Goal: Check status: Check status

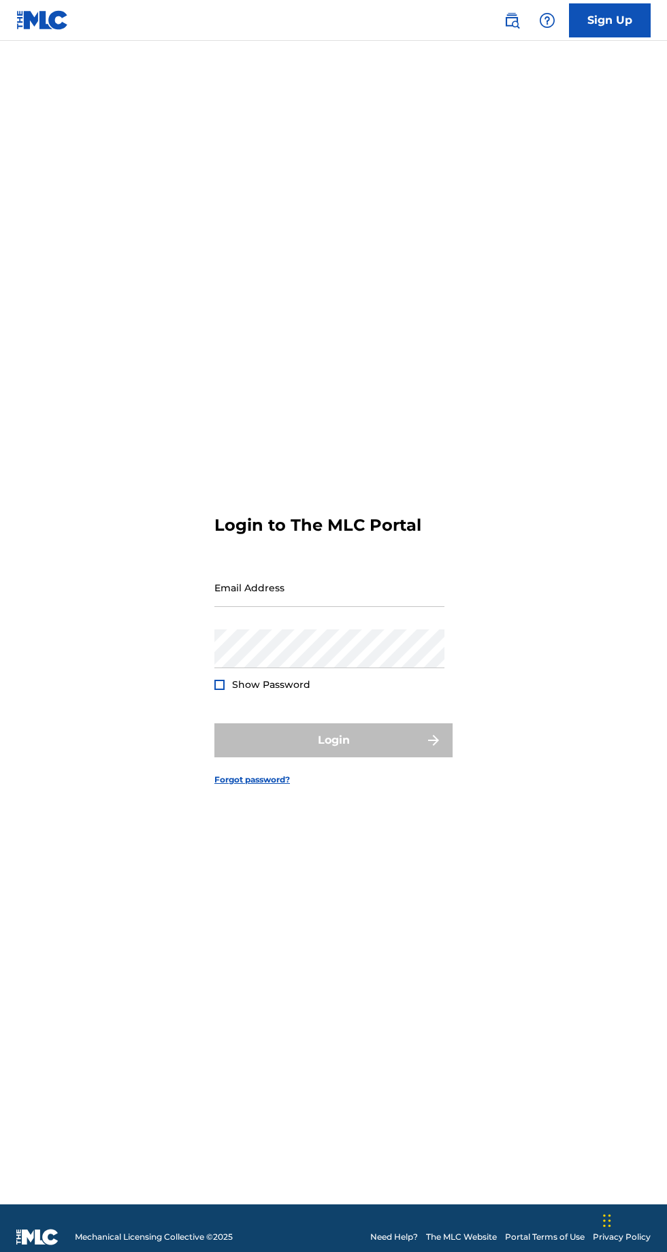
click at [372, 607] on input "Email Address" at bounding box center [329, 587] width 230 height 39
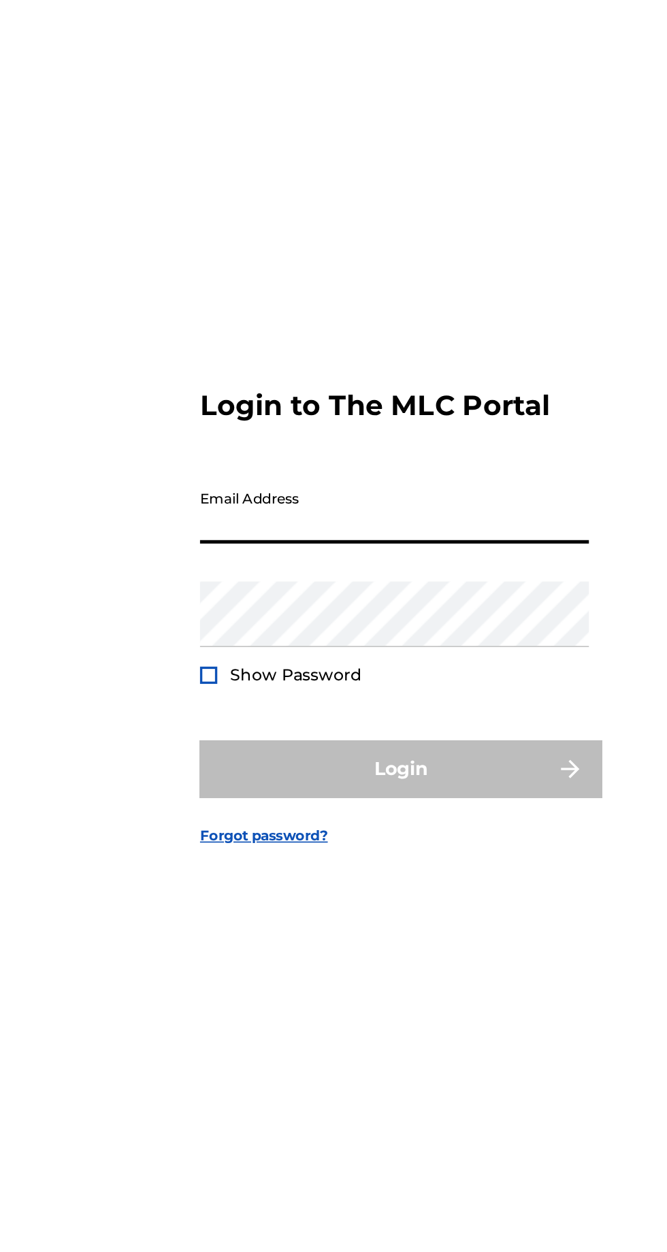
click at [361, 607] on input "Email Address" at bounding box center [329, 587] width 230 height 39
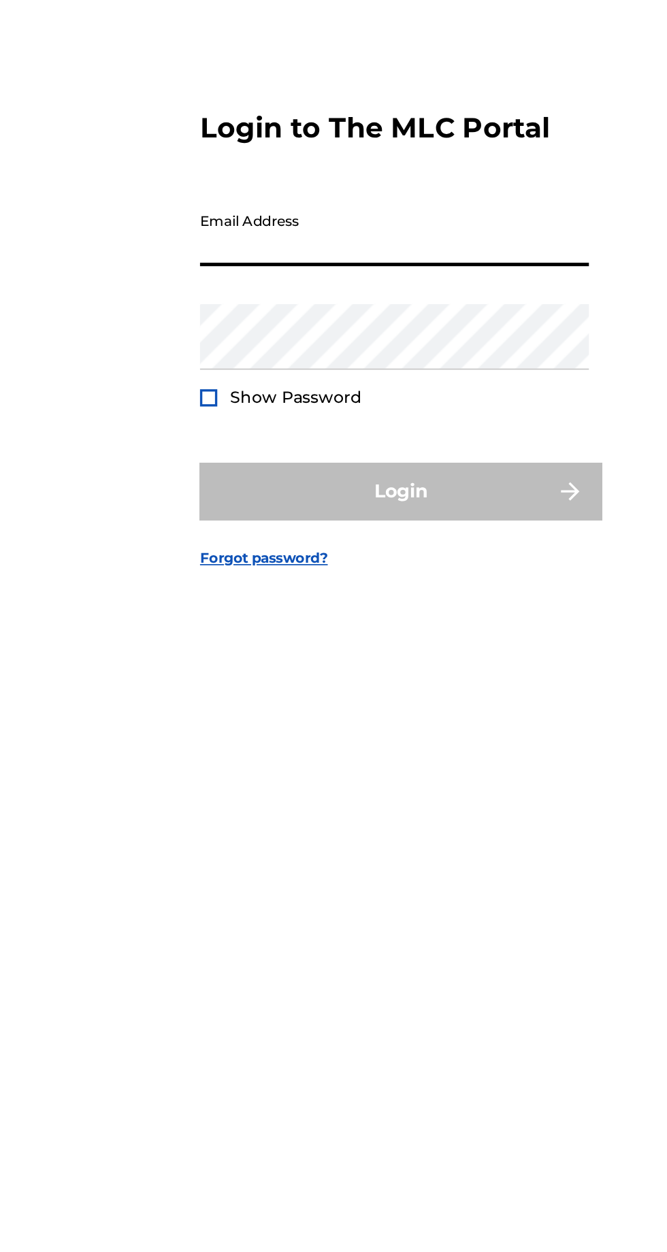
click at [269, 607] on input "Email Address" at bounding box center [329, 587] width 230 height 39
type input "[EMAIL_ADDRESS][DOMAIN_NAME]"
click at [308, 749] on form "Login to The MLC Portal Email Address lovejoyric@gmail.com Password Show Passwo…" at bounding box center [333, 640] width 238 height 1130
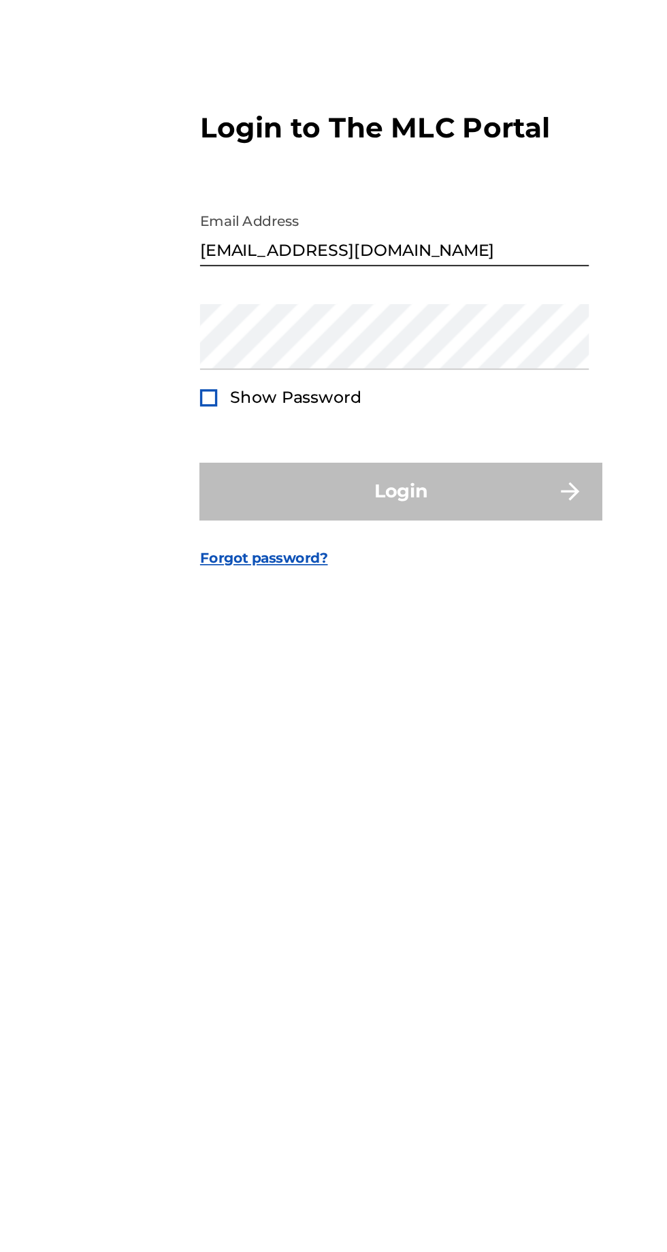
click at [318, 691] on div "Password Show Password" at bounding box center [329, 660] width 230 height 61
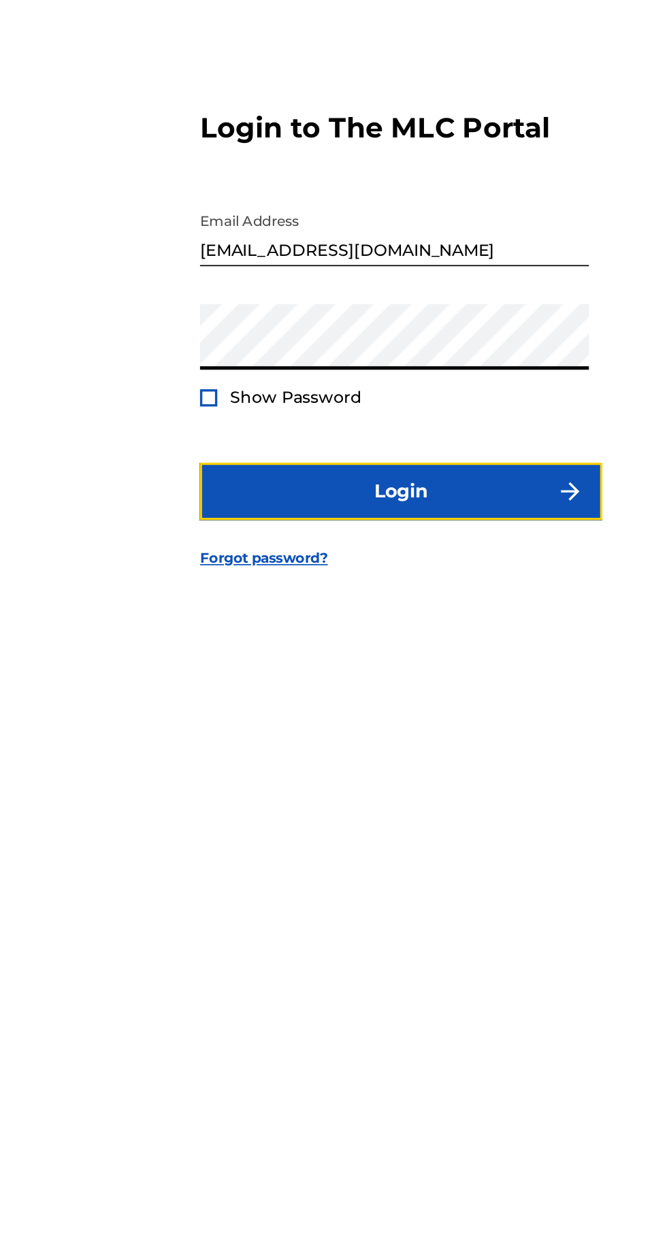
click at [370, 758] on button "Login" at bounding box center [333, 741] width 238 height 34
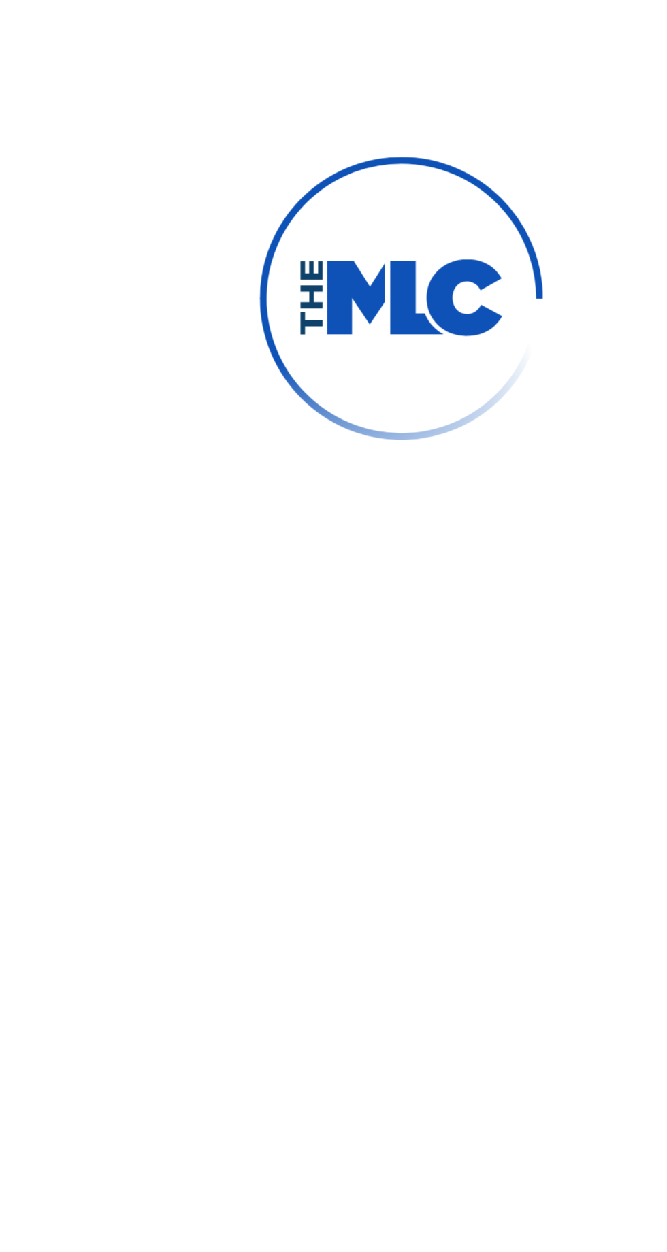
scroll to position [6, 0]
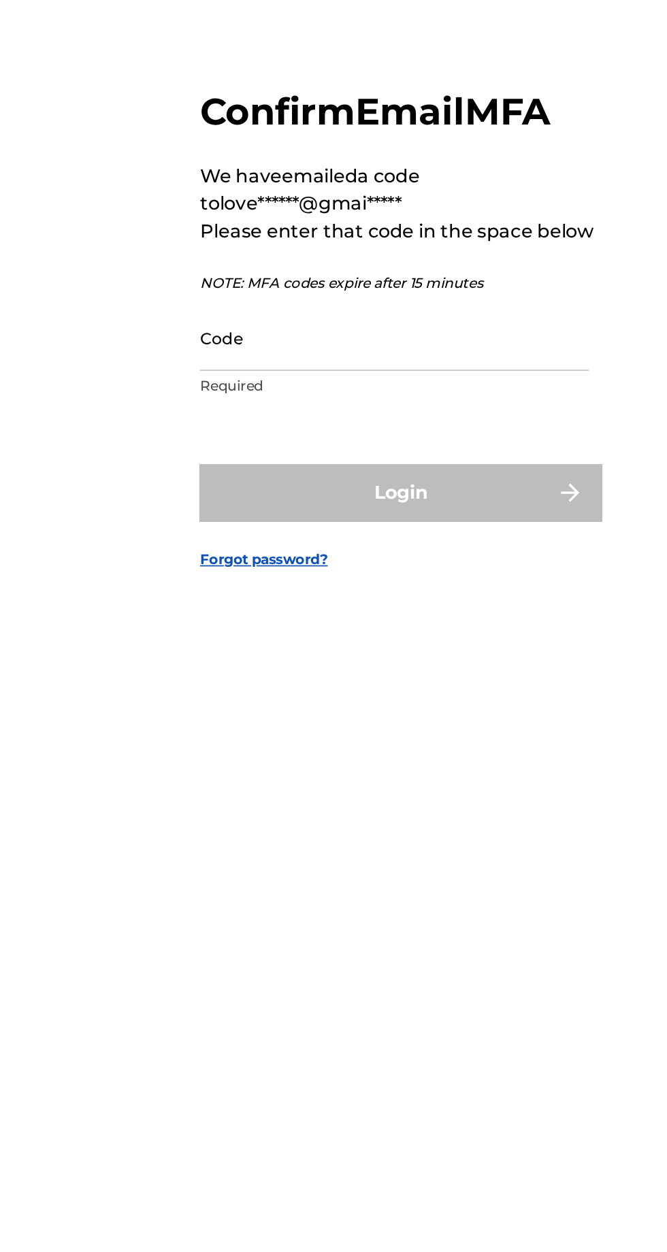
click at [247, 669] on input "Code" at bounding box center [329, 649] width 230 height 39
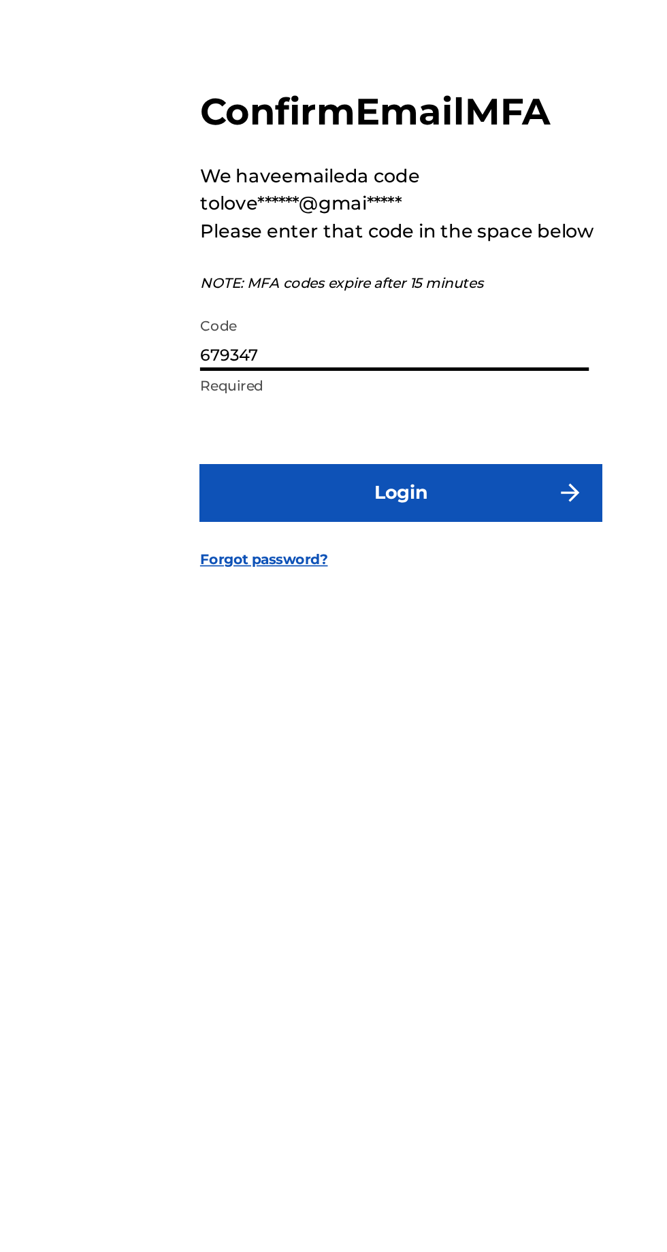
type input "679347"
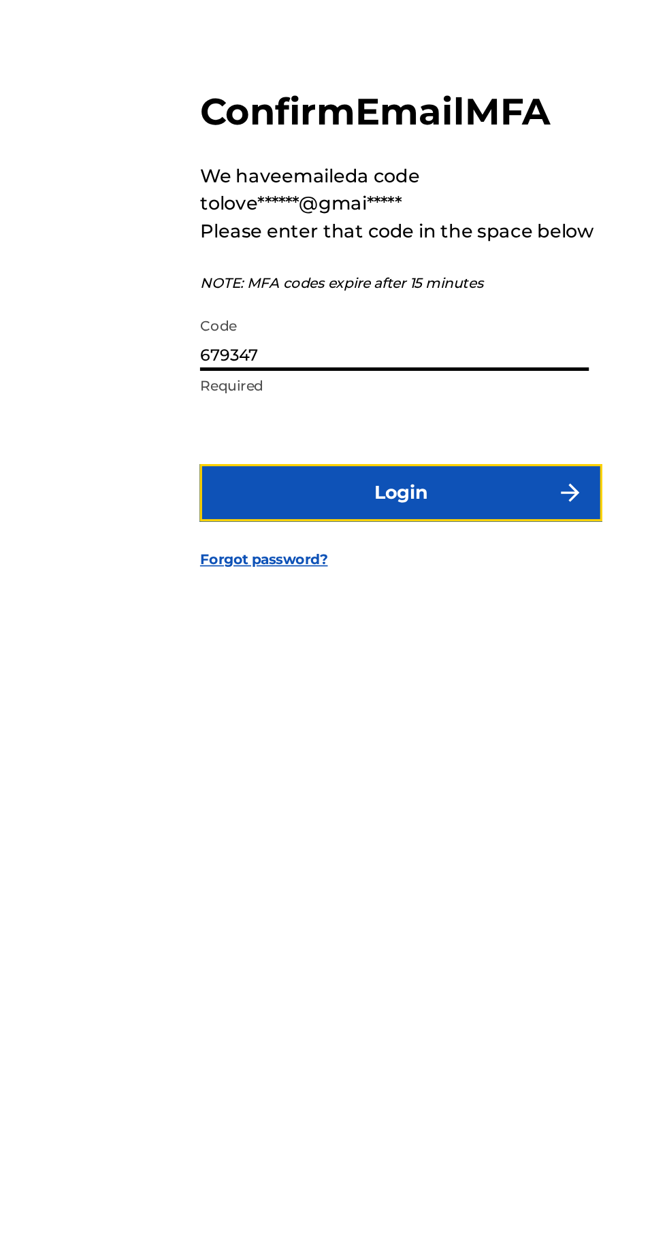
click at [265, 758] on button "Login" at bounding box center [333, 741] width 238 height 34
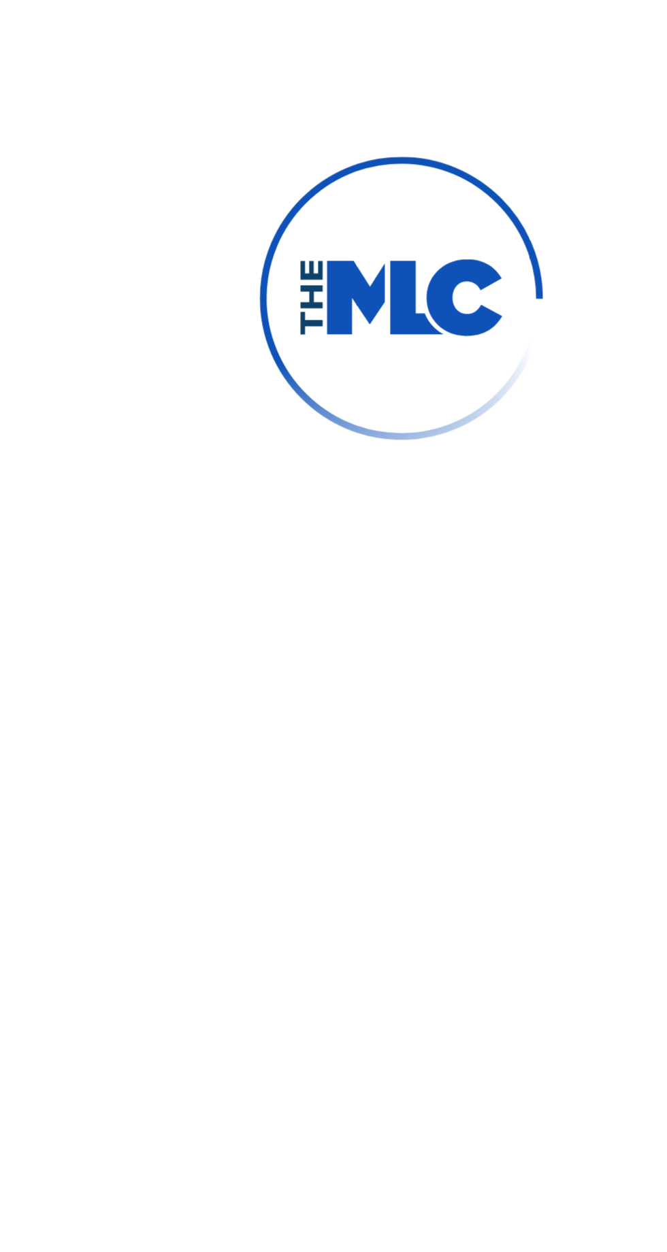
scroll to position [0, 0]
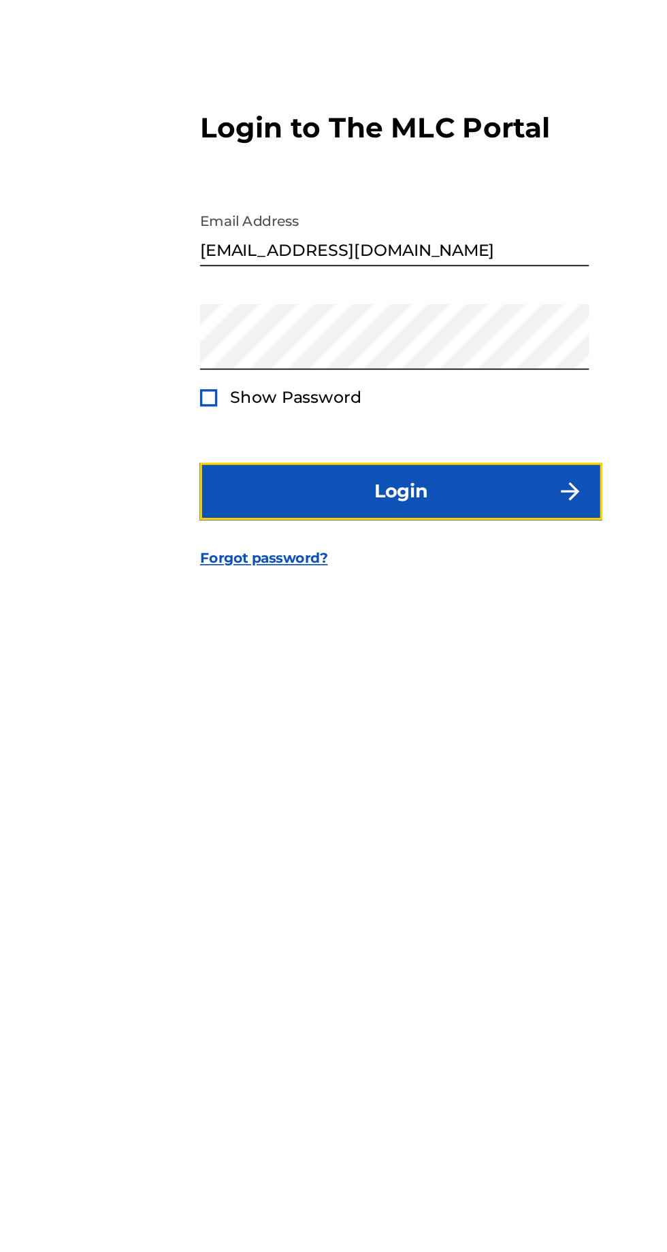
click at [265, 758] on button "Login" at bounding box center [333, 741] width 238 height 34
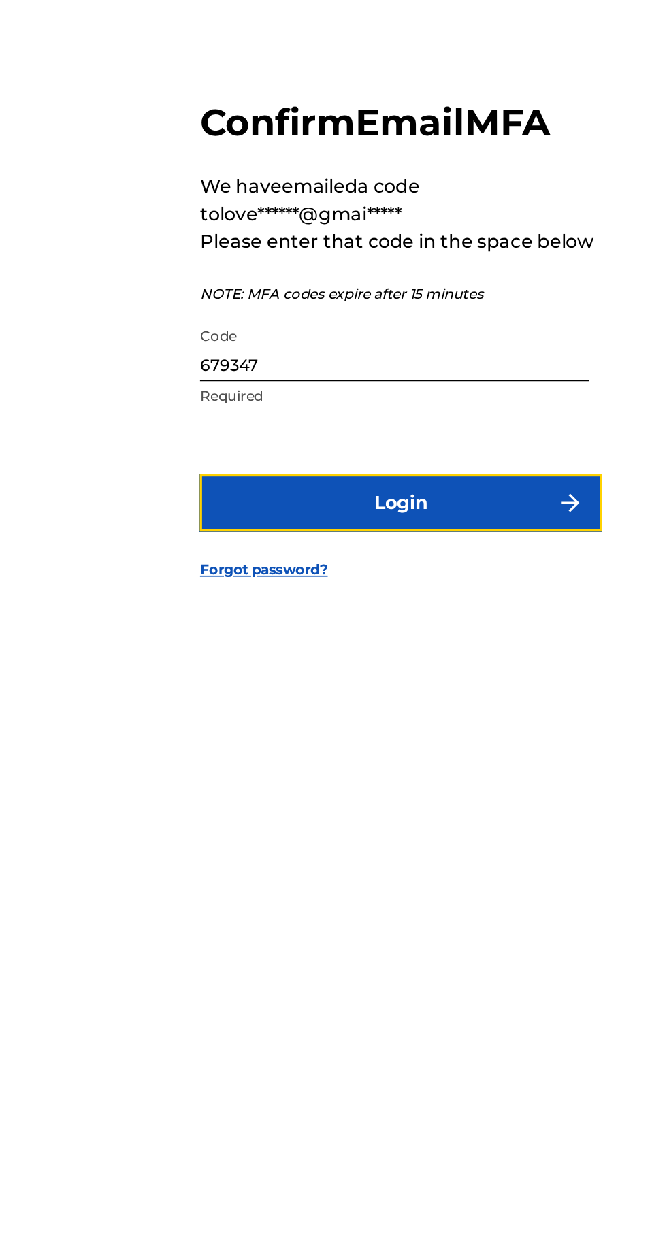
scroll to position [6, 0]
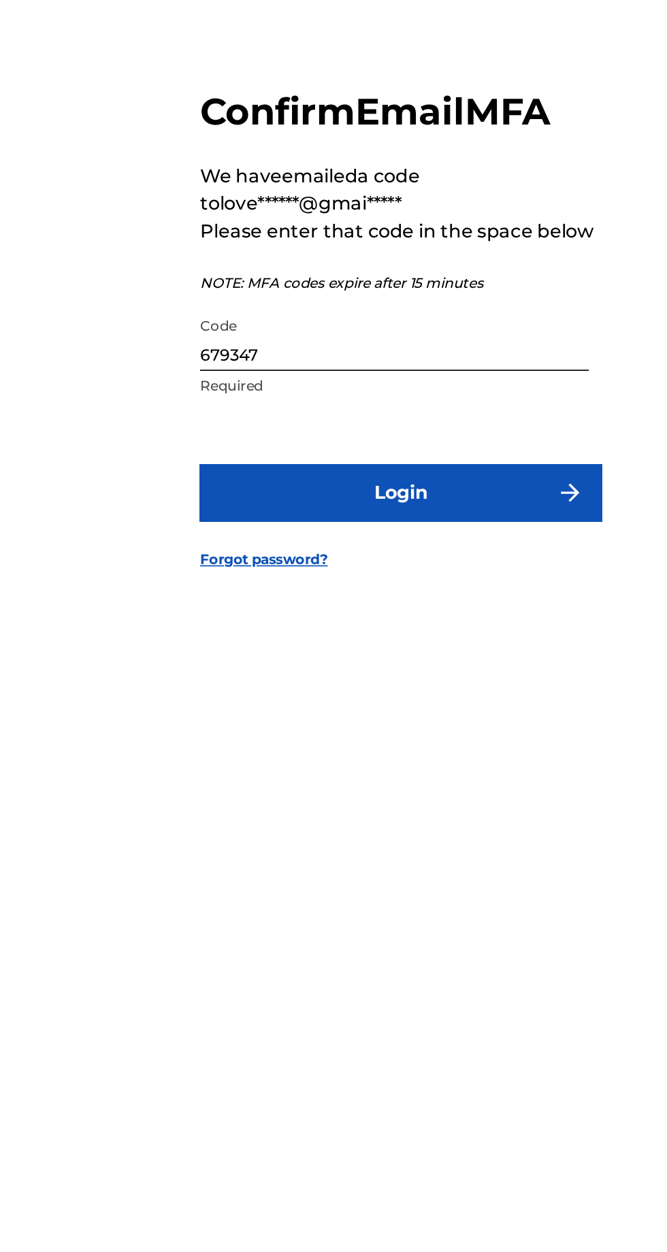
click at [253, 669] on input "679347" at bounding box center [329, 649] width 230 height 39
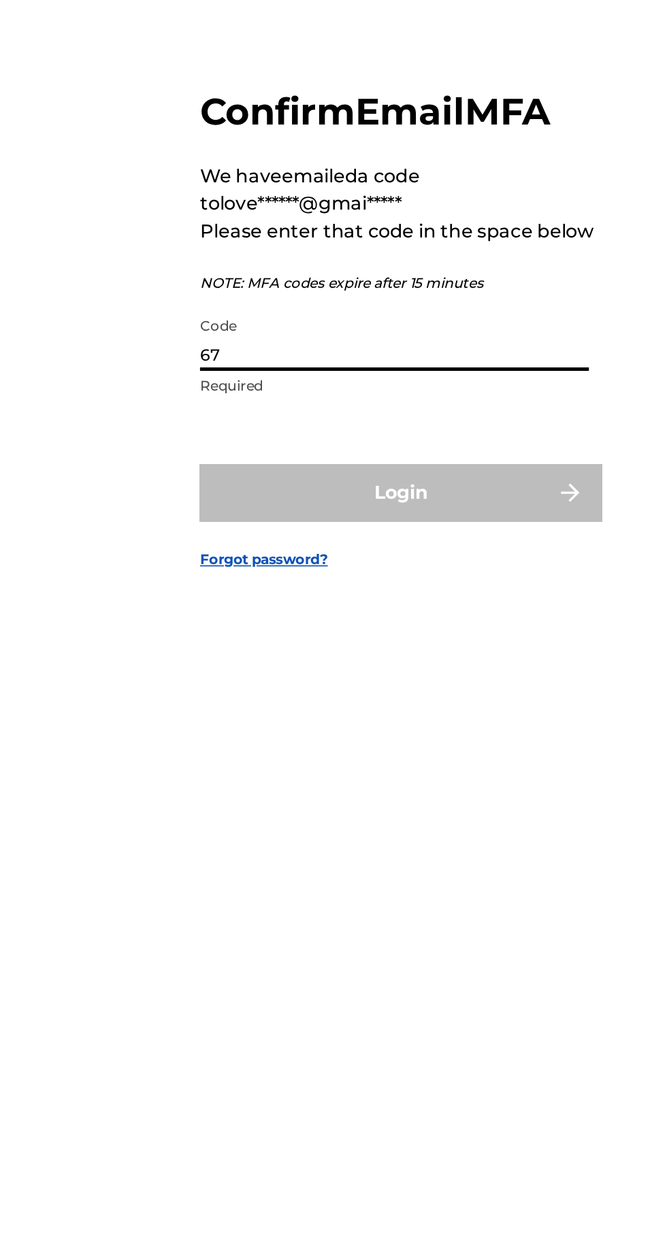
type input "6"
click at [225, 669] on input "Code" at bounding box center [329, 649] width 230 height 39
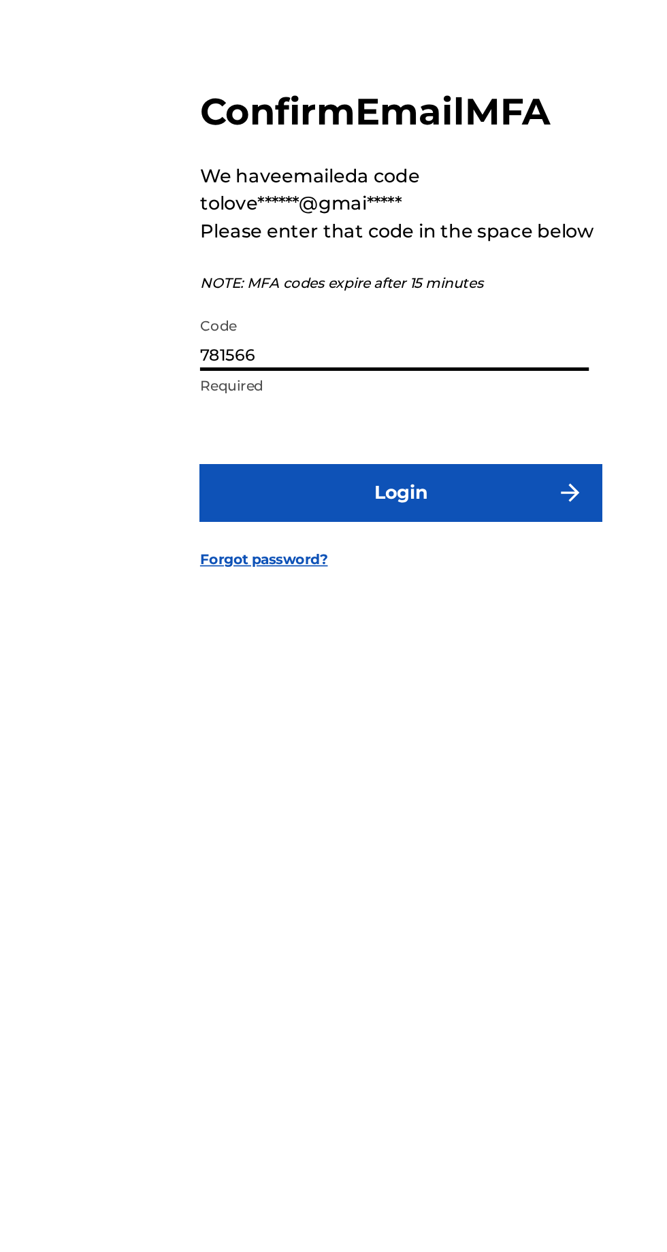
type input "781566"
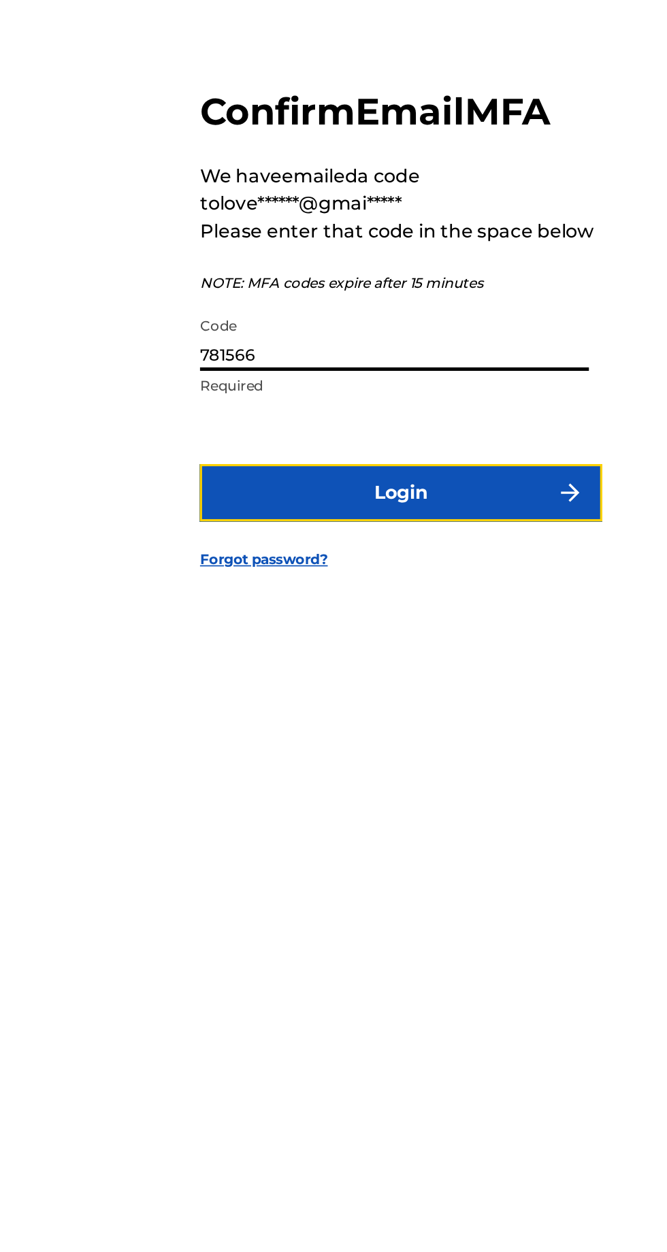
click at [276, 758] on button "Login" at bounding box center [333, 741] width 238 height 34
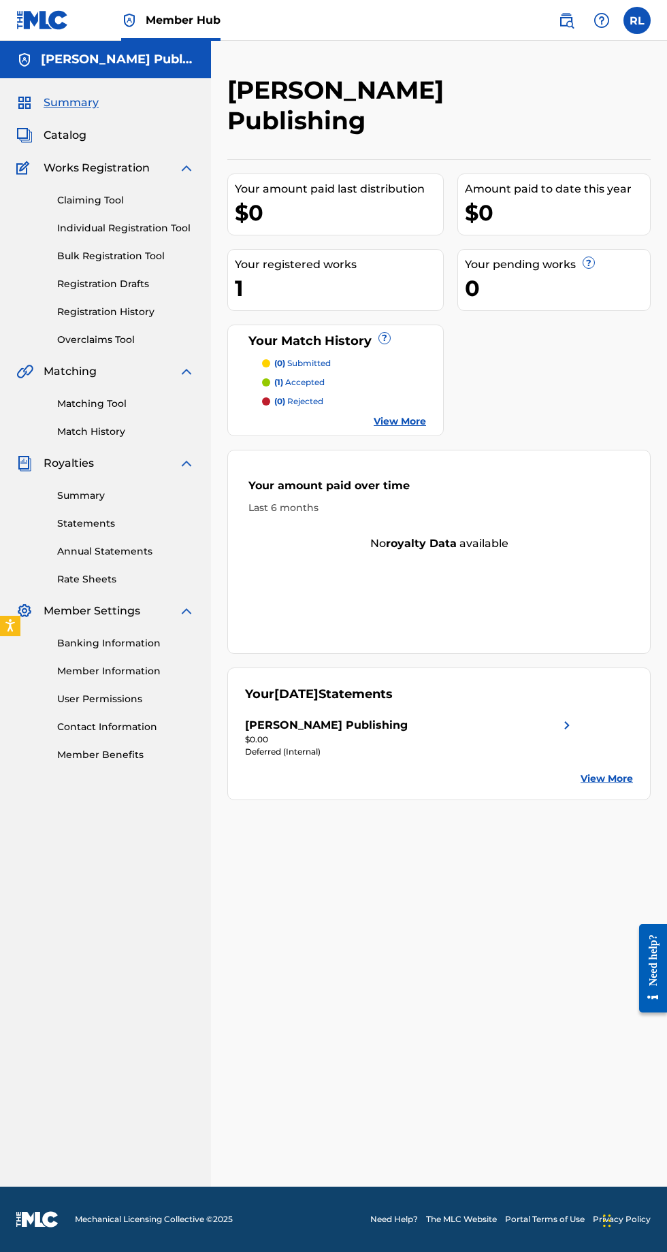
scroll to position [3, 0]
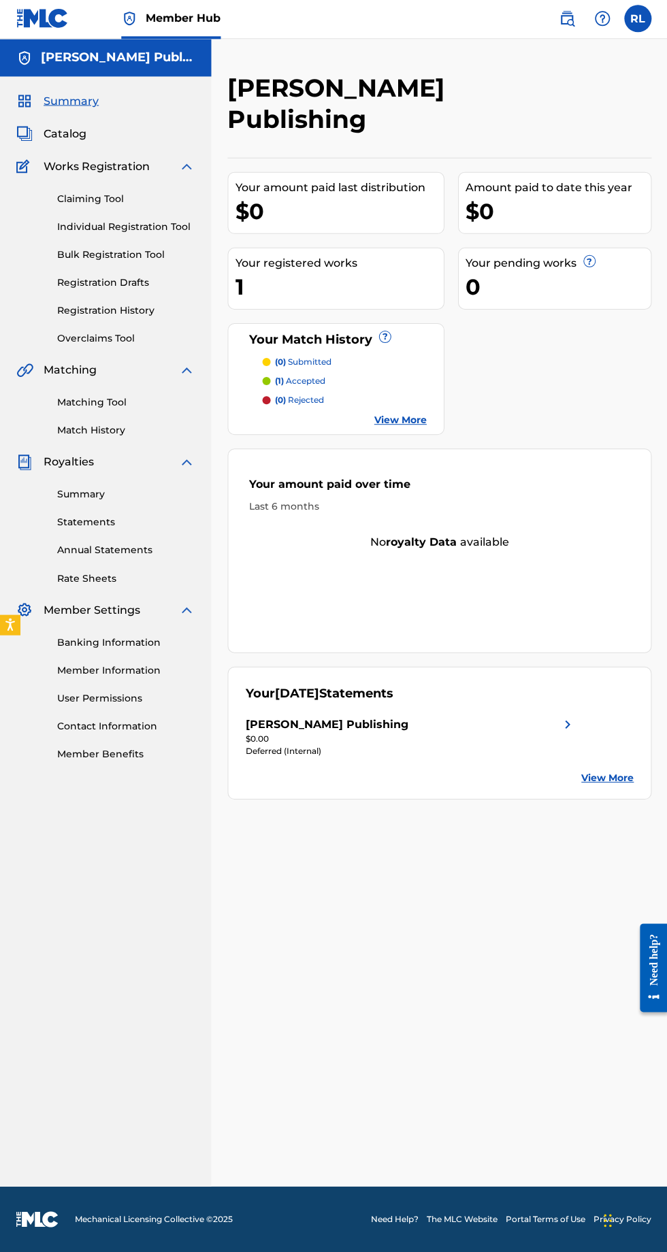
click at [570, 717] on img at bounding box center [567, 725] width 16 height 16
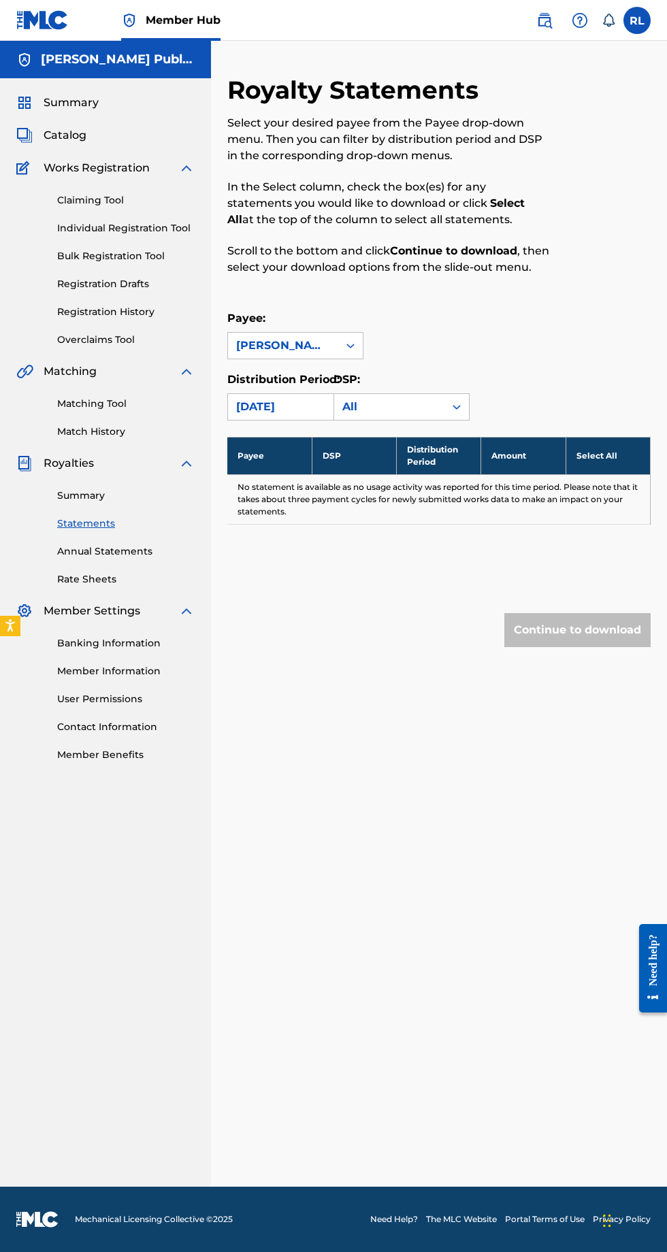
click at [264, 383] on label "Distribution Period:" at bounding box center [283, 379] width 112 height 13
click at [168, 407] on input "Distribution Period:" at bounding box center [168, 407] width 0 height 0
click at [279, 655] on div "Royalty Statements Select your desired payee from the Payee drop-down menu. The…" at bounding box center [438, 388] width 423 height 627
